Goal: Check status: Check status

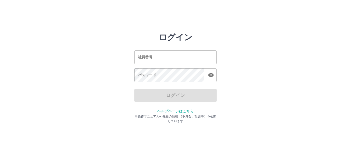
click at [157, 56] on input "社員番号" at bounding box center [176, 57] width 82 height 14
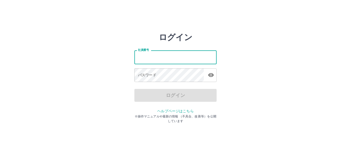
type input "*******"
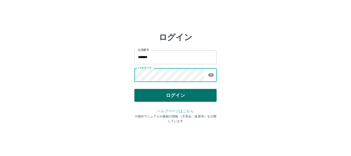
click at [177, 95] on button "ログイン" at bounding box center [176, 95] width 82 height 13
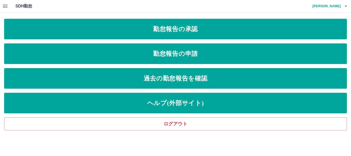
click at [4, 5] on icon "button" at bounding box center [5, 6] width 6 height 6
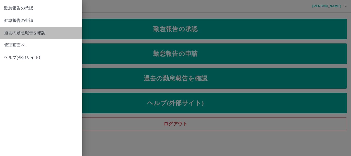
click at [5, 35] on span "過去の勤怠報告を確認" at bounding box center [41, 33] width 74 height 6
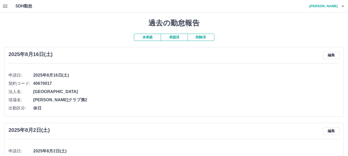
click at [3, 5] on icon "button" at bounding box center [5, 6] width 5 height 3
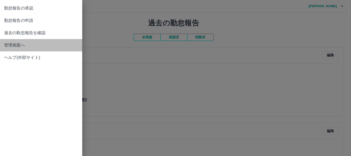
click at [13, 44] on span "管理画面へ" at bounding box center [41, 45] width 74 height 6
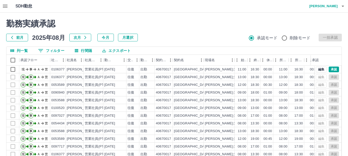
click at [19, 37] on button "前月" at bounding box center [17, 38] width 22 height 8
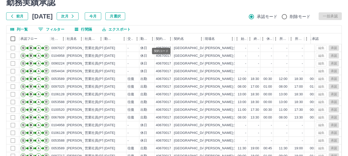
scroll to position [26, 0]
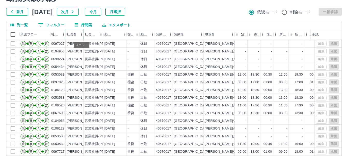
click at [77, 35] on button "メニュー" at bounding box center [81, 35] width 8 height 8
click at [153, 16] on div "勤務実績承認 前月 2025年07月 次月 今月 月選択 承認モード 削除モード 一括承認 列一覧 0 フィルター 行間隔 エクスポート 承認フロー 社員番号…" at bounding box center [174, 89] width 348 height 205
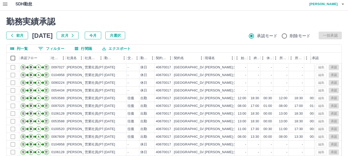
scroll to position [0, 0]
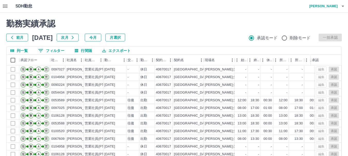
click at [10, 5] on button "button" at bounding box center [5, 6] width 10 height 12
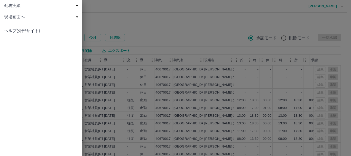
click at [117, 3] on div at bounding box center [175, 78] width 351 height 156
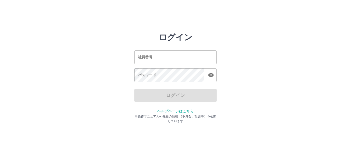
click at [158, 57] on input "社員番号" at bounding box center [176, 57] width 82 height 14
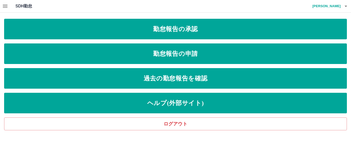
click at [351, 3] on div "SDH勤怠 丸山　静香" at bounding box center [175, 6] width 351 height 13
click at [342, 3] on button "button" at bounding box center [346, 6] width 10 height 12
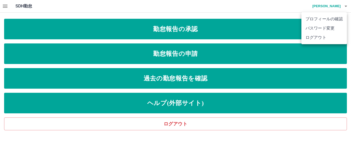
click at [331, 36] on li "ログアウト" at bounding box center [325, 37] width 46 height 9
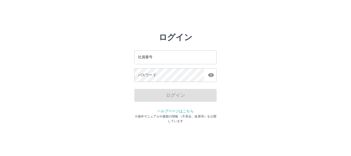
click at [170, 65] on div "社員番号 社員番号 パスワード パスワード" at bounding box center [176, 65] width 82 height 47
click at [169, 60] on input "社員番号" at bounding box center [176, 57] width 82 height 14
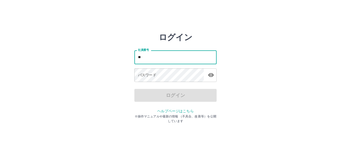
type input "*"
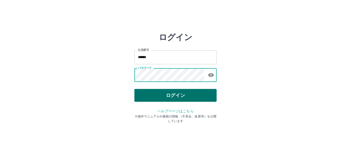
click at [170, 91] on button "ログイン" at bounding box center [176, 95] width 82 height 13
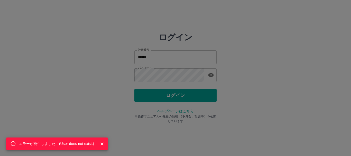
click at [193, 70] on div "エラーが発生しました。( User does not exist. )" at bounding box center [175, 78] width 351 height 156
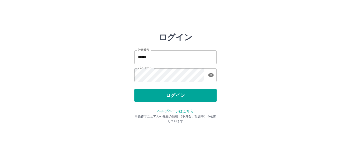
click at [209, 75] on icon "button" at bounding box center [211, 75] width 6 height 4
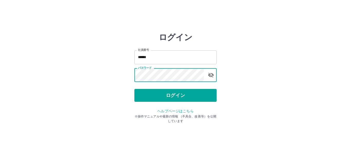
click at [159, 60] on input "******" at bounding box center [176, 57] width 82 height 14
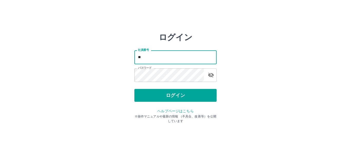
type input "*"
type input "*******"
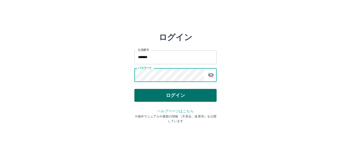
click at [160, 95] on button "ログイン" at bounding box center [176, 95] width 82 height 13
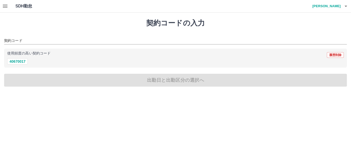
click at [1, 7] on button "button" at bounding box center [5, 6] width 10 height 12
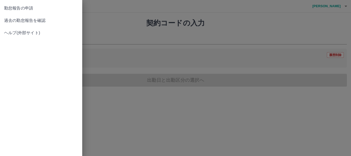
click at [20, 18] on span "過去の勤怠報告を確認" at bounding box center [41, 20] width 74 height 6
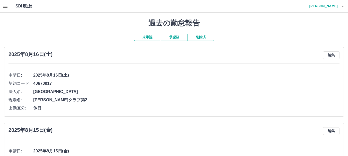
click at [173, 38] on button "承認済" at bounding box center [174, 37] width 27 height 7
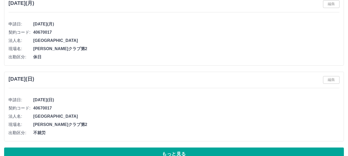
scroll to position [1907, 0]
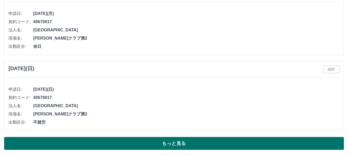
click at [174, 146] on button "もっと見る" at bounding box center [173, 143] width 339 height 13
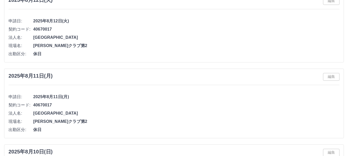
scroll to position [0, 0]
